Goal: Find specific page/section: Find specific page/section

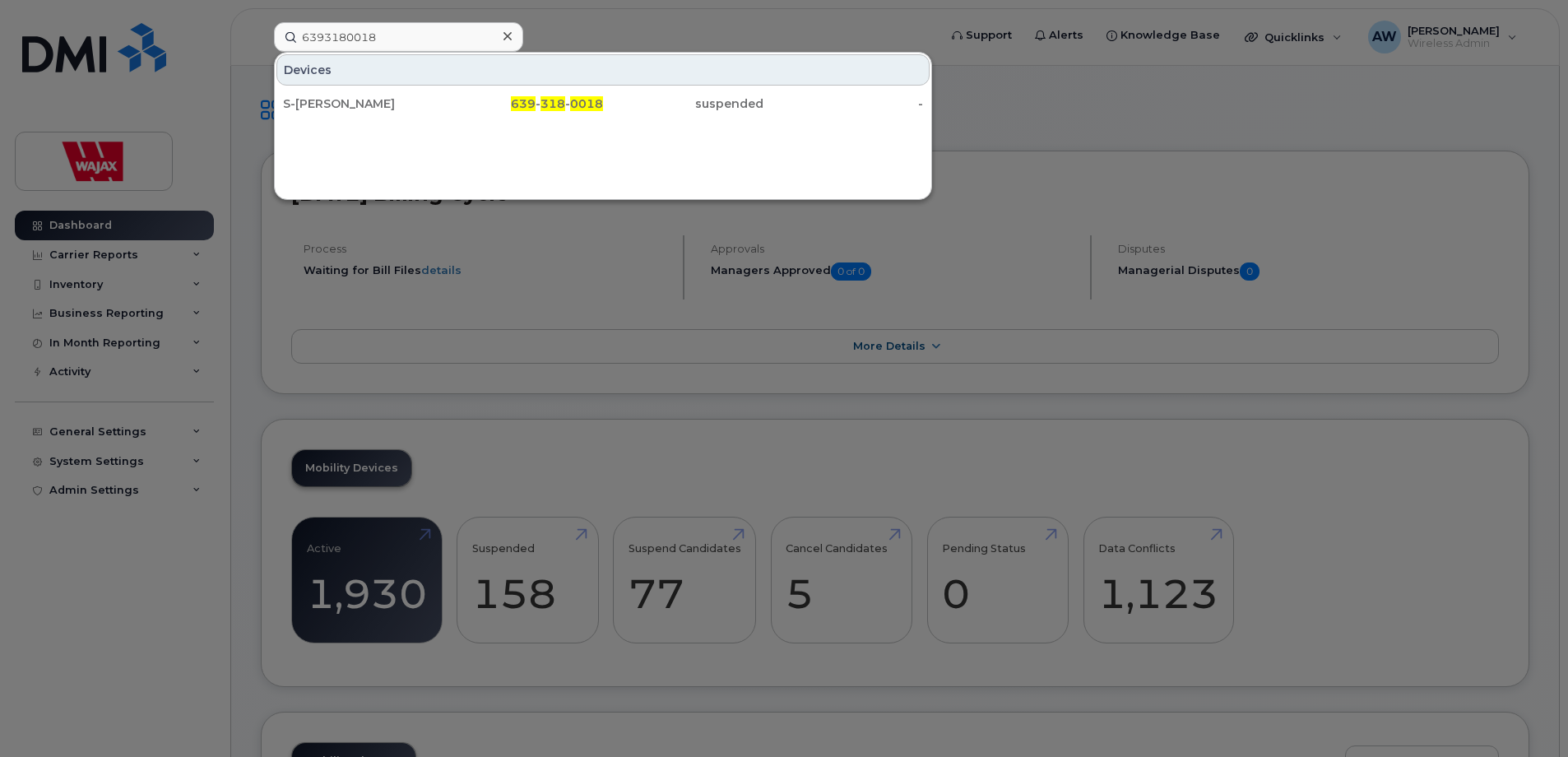
drag, startPoint x: 419, startPoint y: 33, endPoint x: -4, endPoint y: 47, distance: 423.2
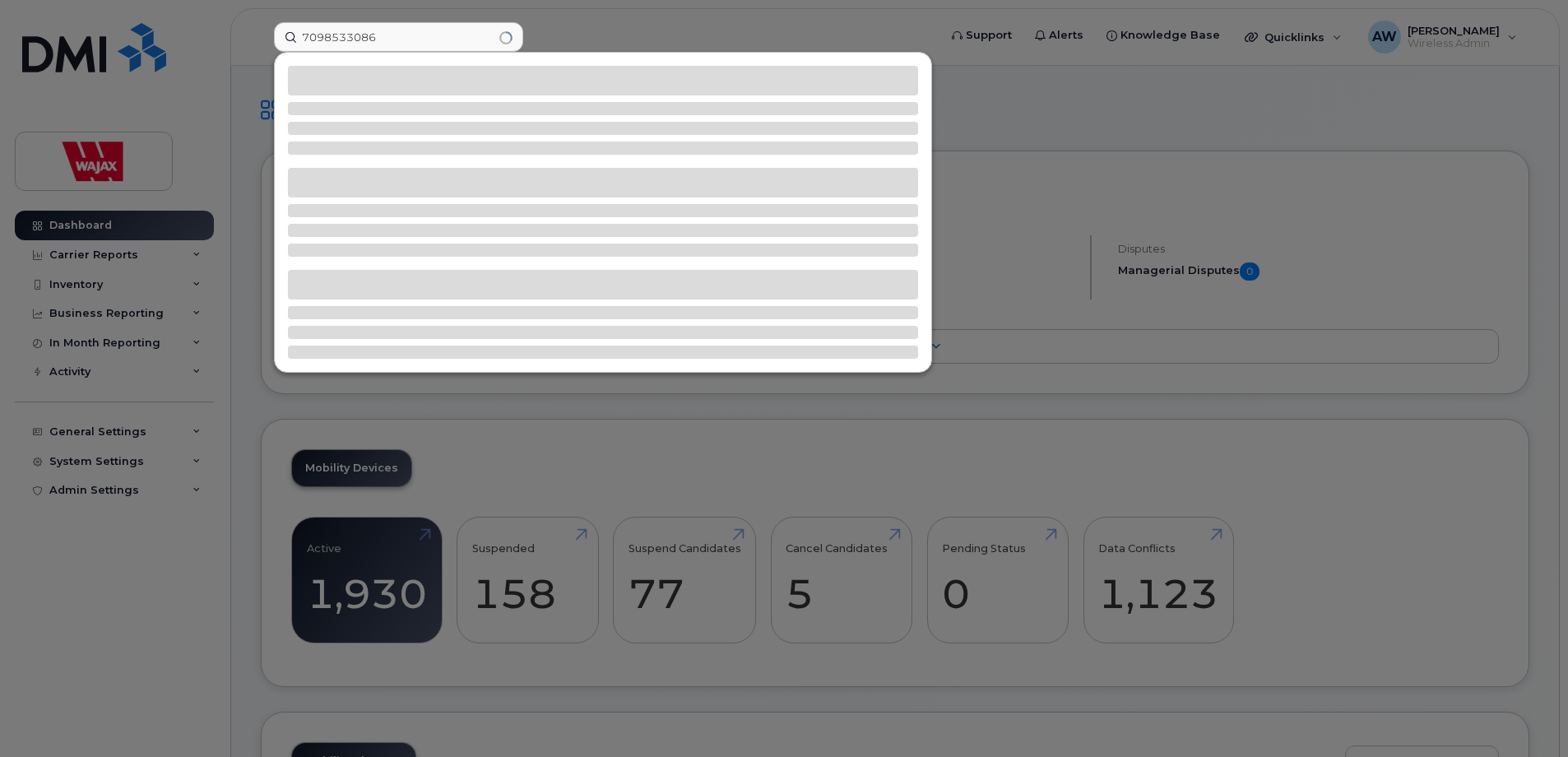
type input "7098533086"
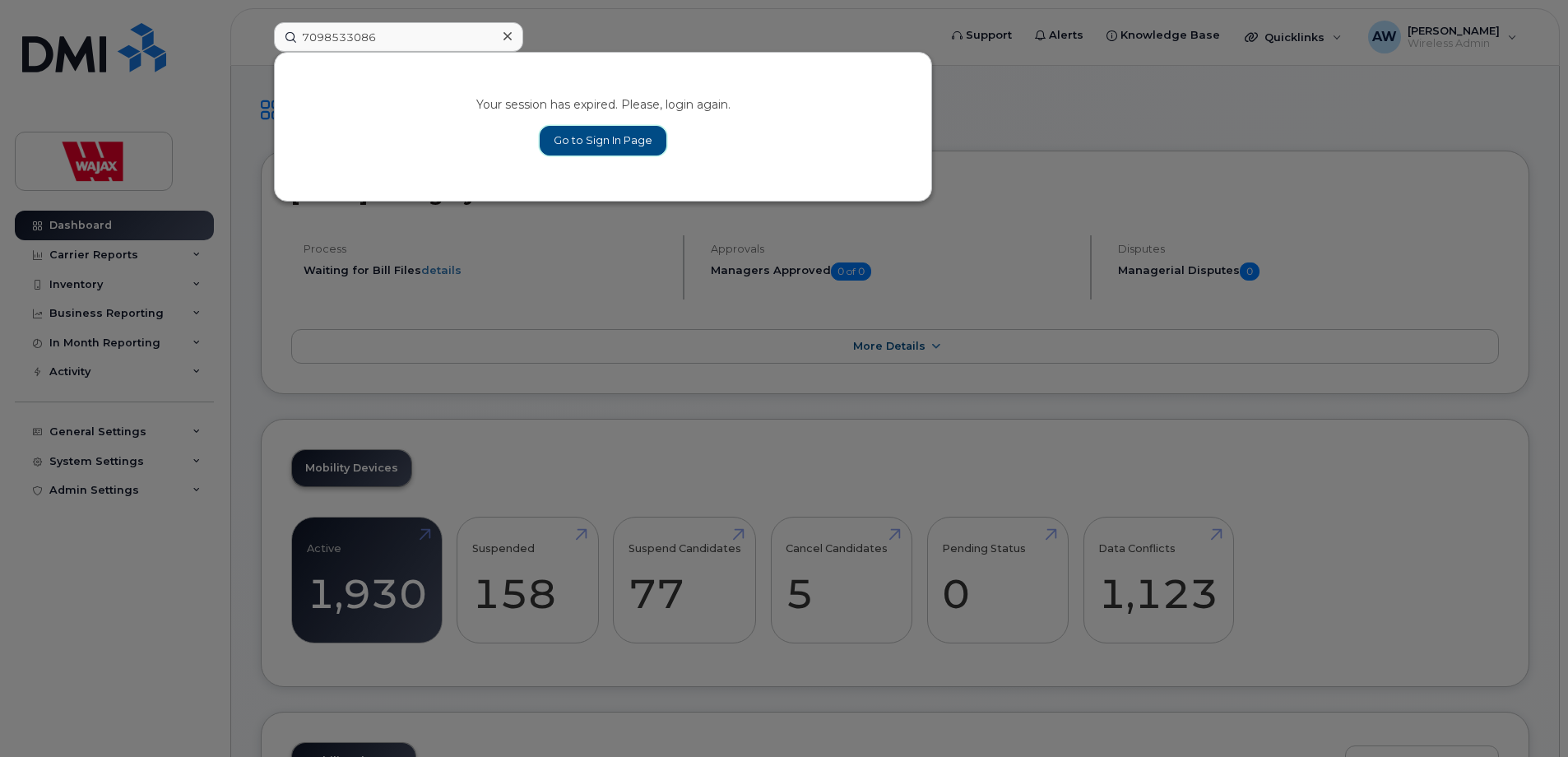
click at [617, 132] on link "Go to Sign In Page" at bounding box center [603, 141] width 127 height 30
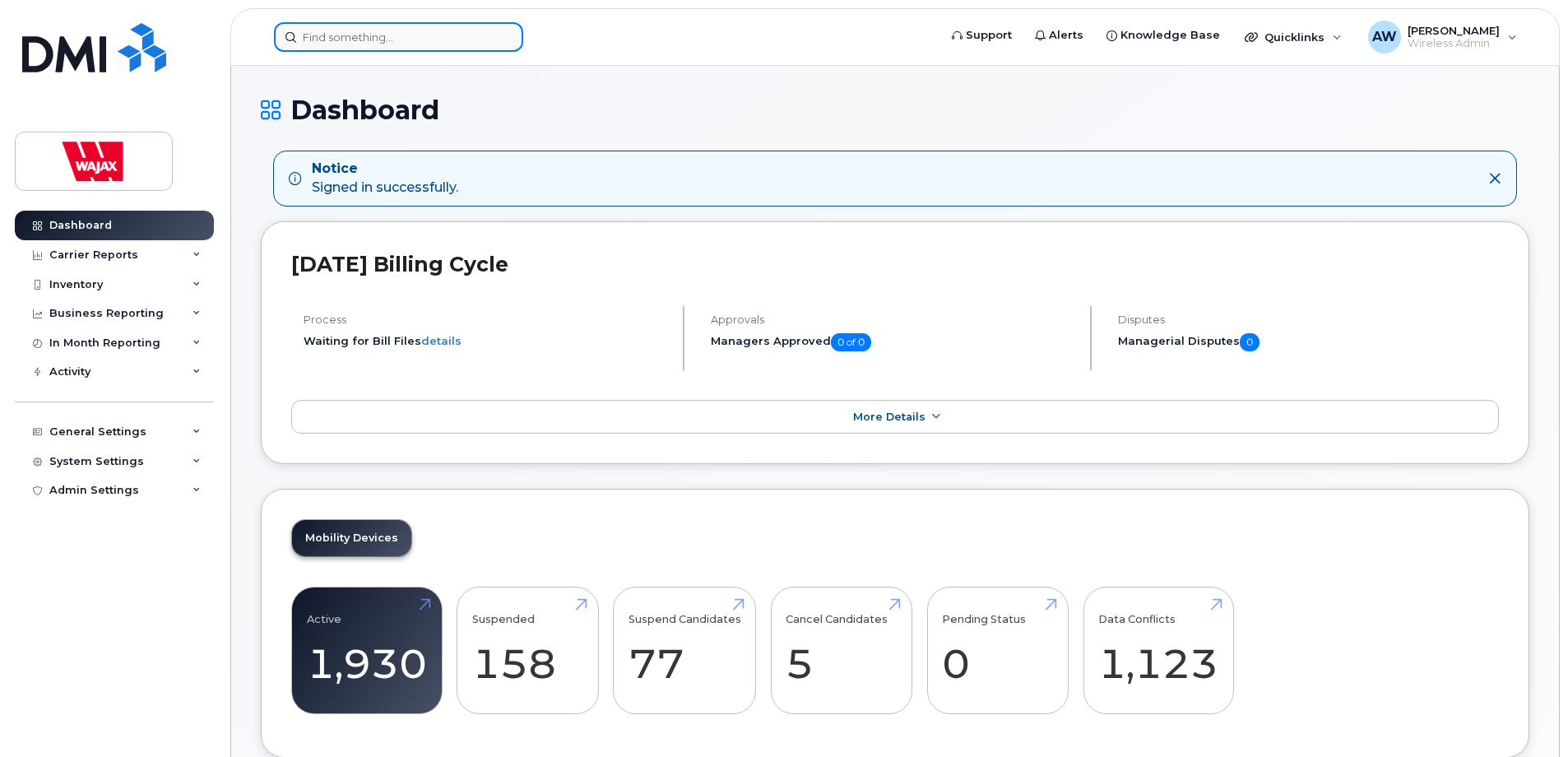
click at [362, 31] on input at bounding box center [398, 37] width 249 height 30
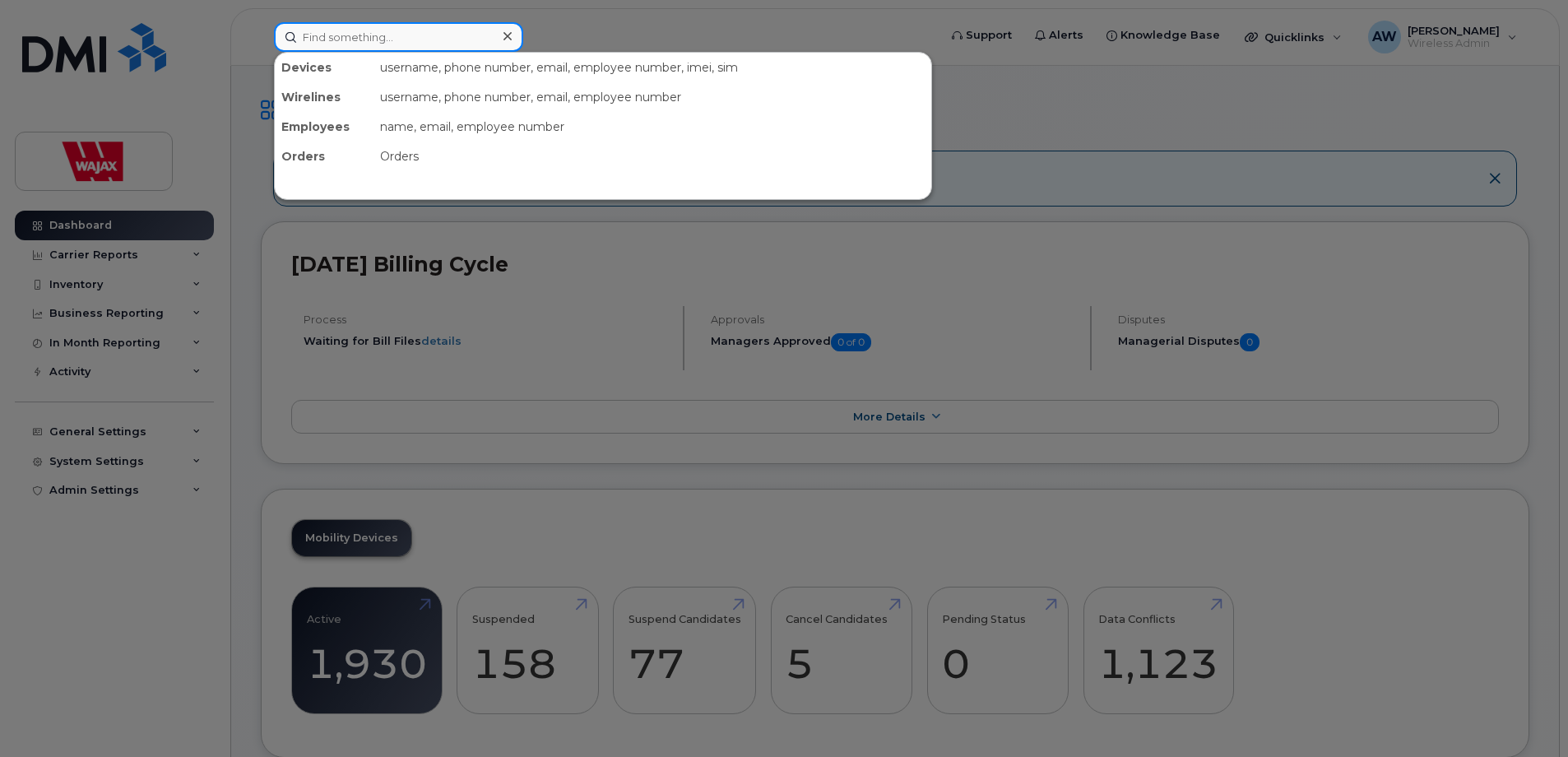
paste input "7098533086"
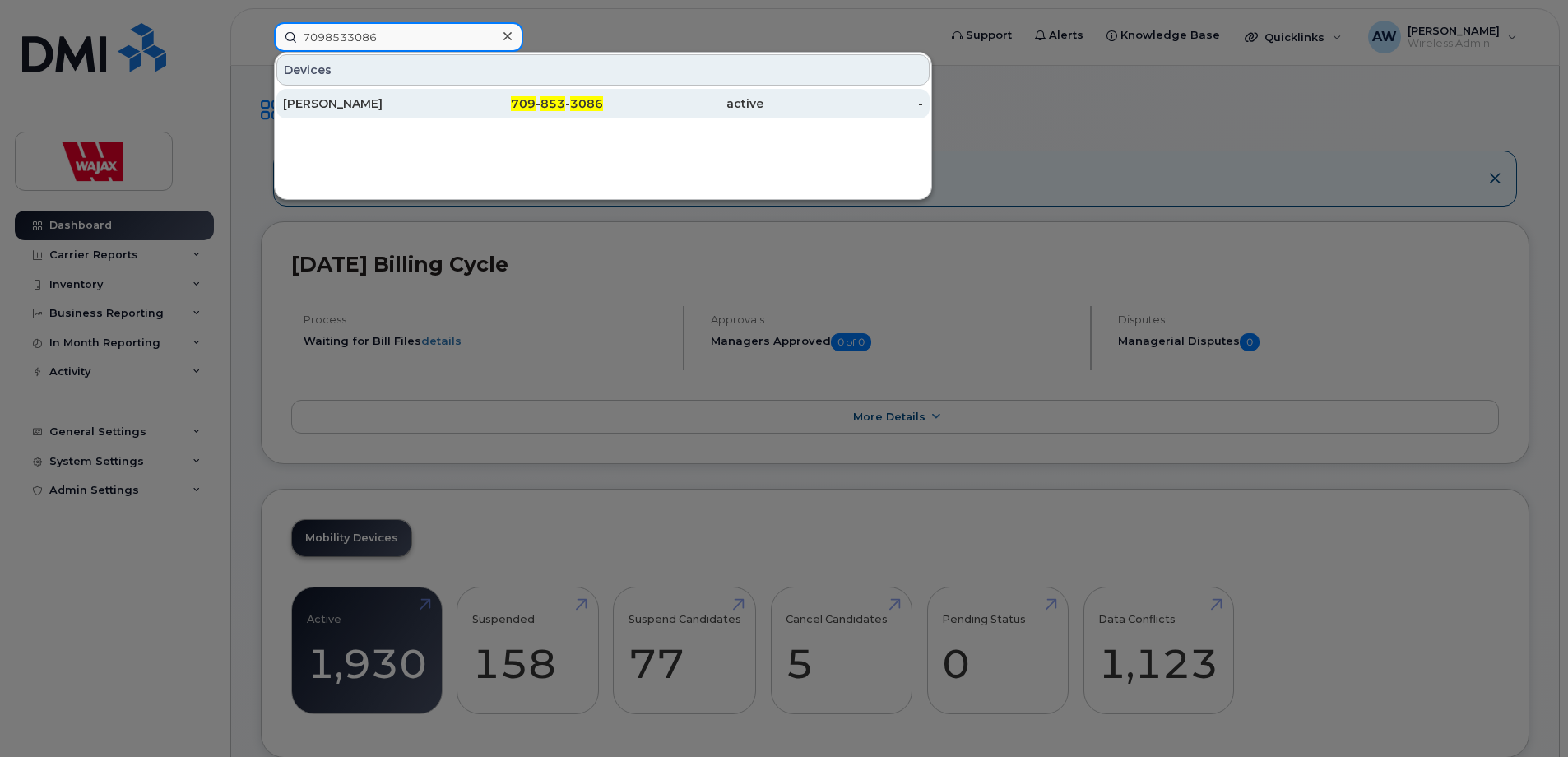
type input "7098533086"
click at [430, 104] on div "Marc Sample" at bounding box center [363, 104] width 160 height 17
